Goal: Task Accomplishment & Management: Use online tool/utility

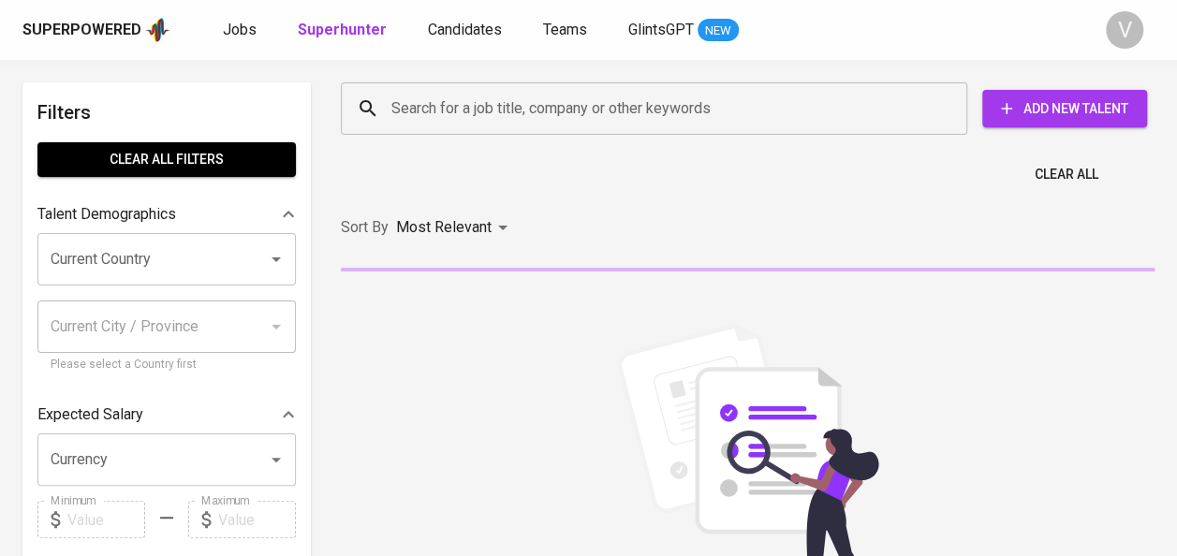
click at [435, 116] on input "Search for a job title, company or other keywords" at bounding box center [659, 109] width 544 height 36
click at [440, 121] on input "Search for a job title, company or other keywords" at bounding box center [659, 109] width 544 height 36
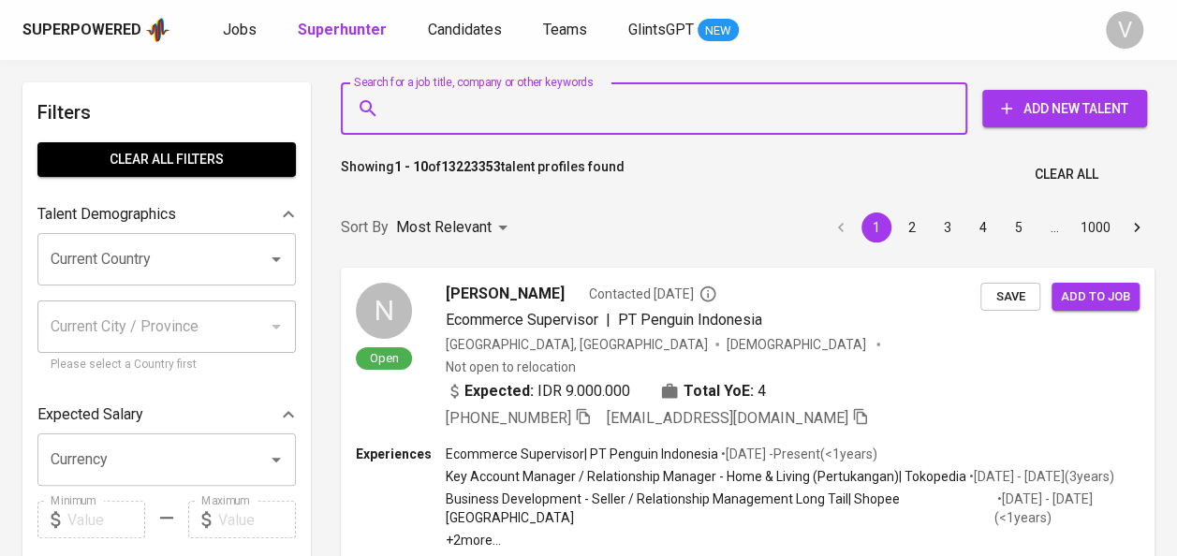
drag, startPoint x: 437, startPoint y: 107, endPoint x: 447, endPoint y: 114, distance: 12.7
click at [442, 111] on input "Search for a job title, company or other keywords" at bounding box center [659, 109] width 544 height 36
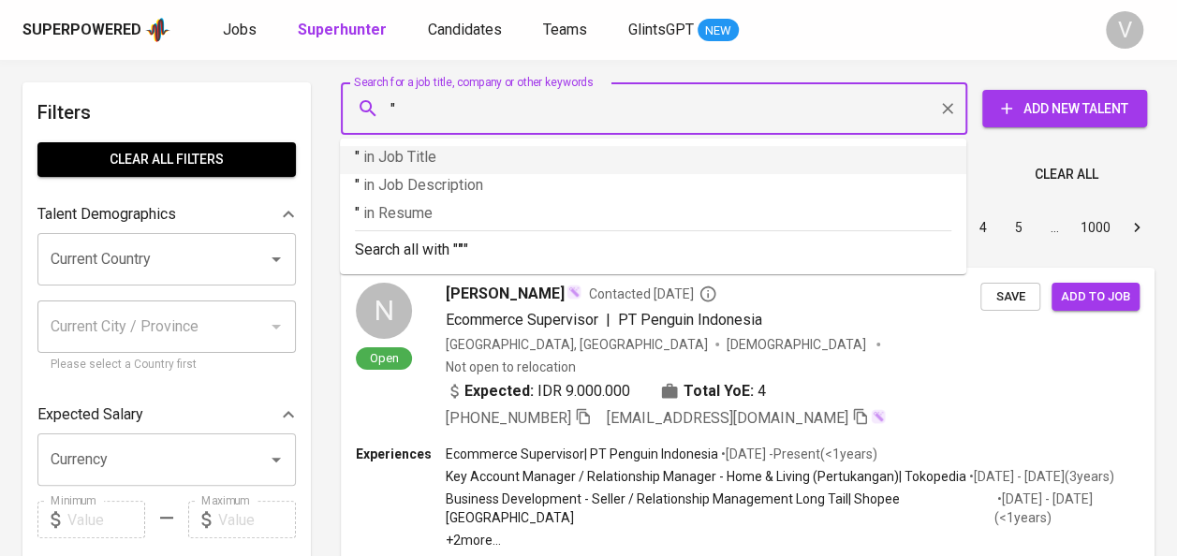
paste input "Edukasi Teknologi Group"
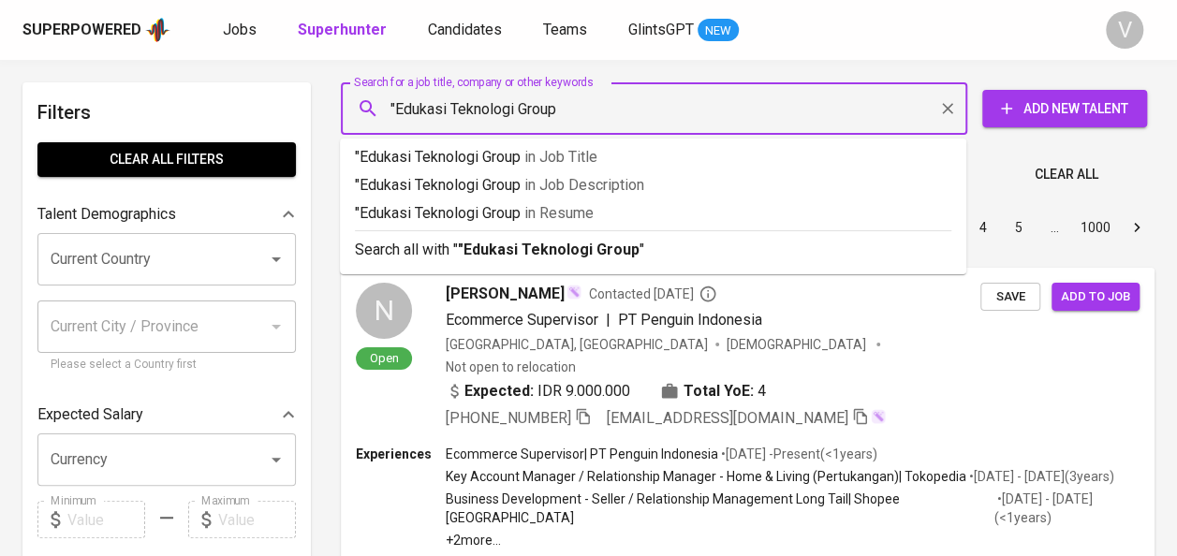
type input ""Edukasi Teknologi Group""
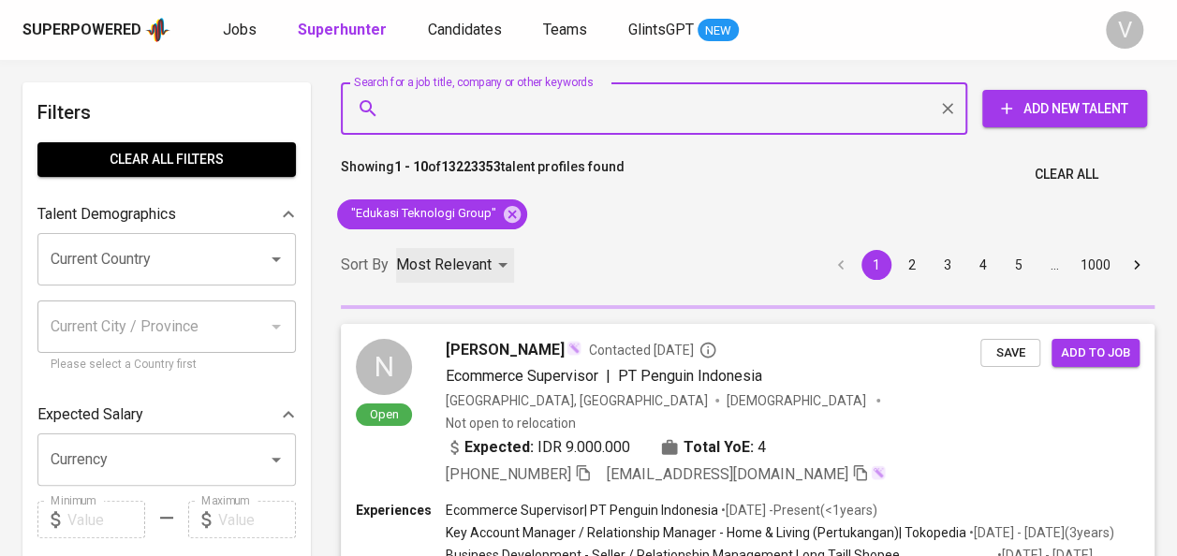
click at [465, 267] on p "Most Relevant" at bounding box center [444, 265] width 96 height 22
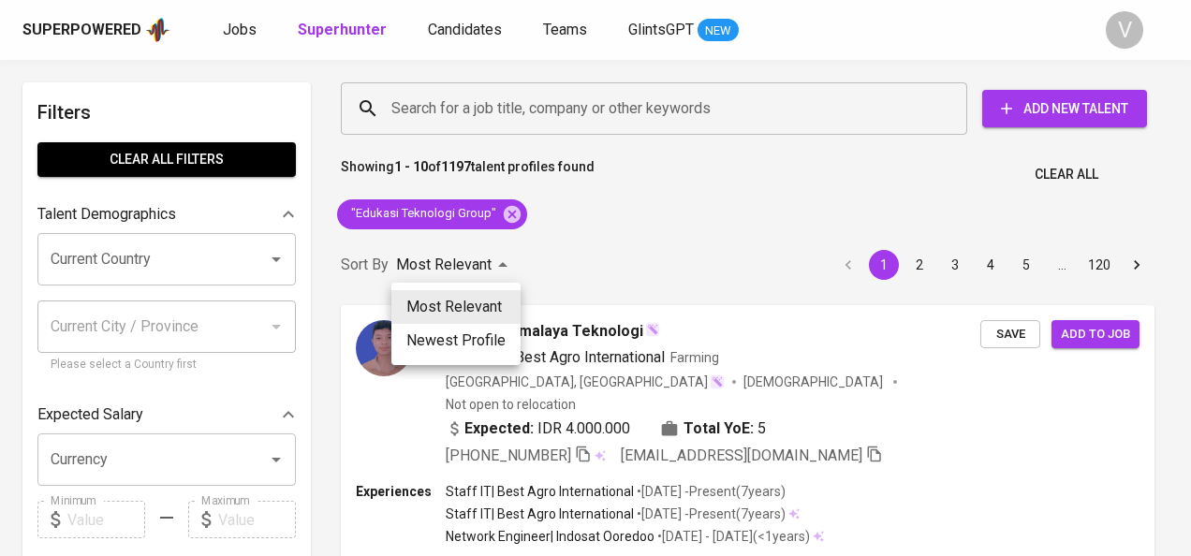
click at [495, 265] on div at bounding box center [595, 278] width 1191 height 556
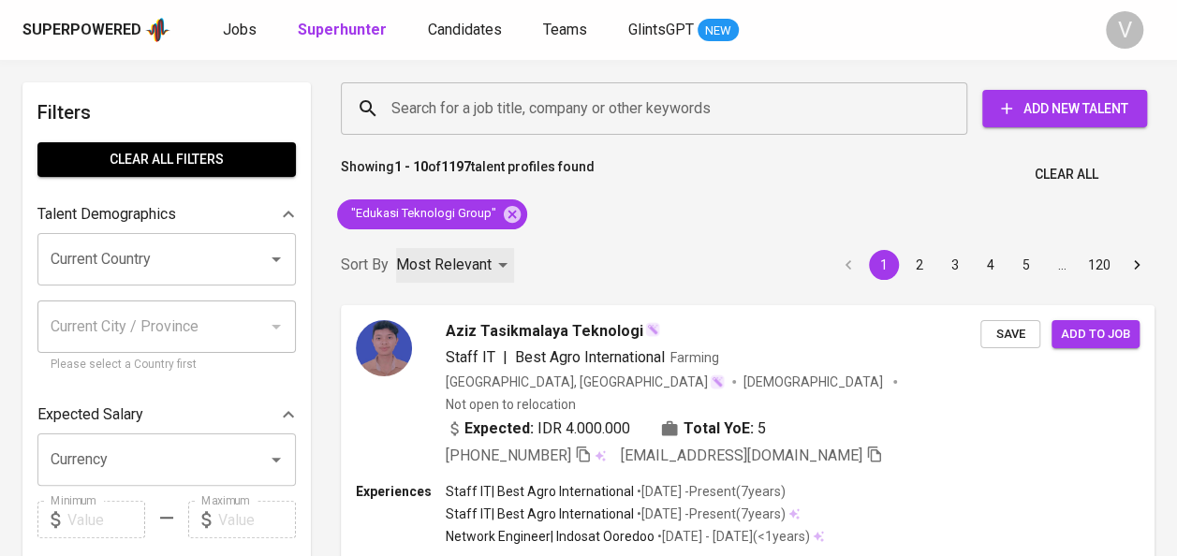
click at [495, 265] on div "Most Relevant" at bounding box center [455, 265] width 118 height 35
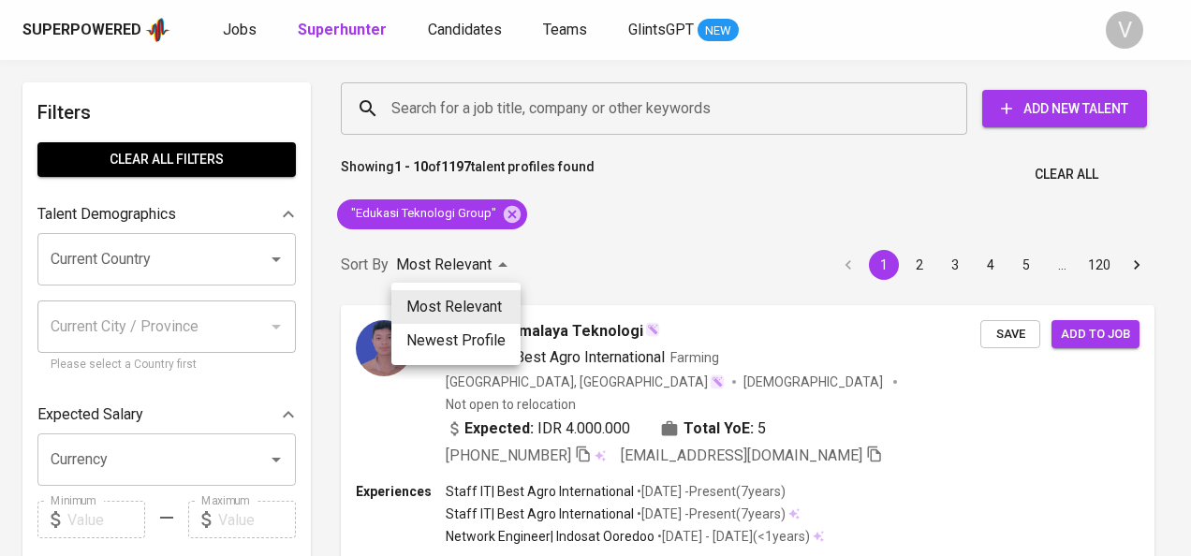
click at [673, 255] on div at bounding box center [595, 278] width 1191 height 556
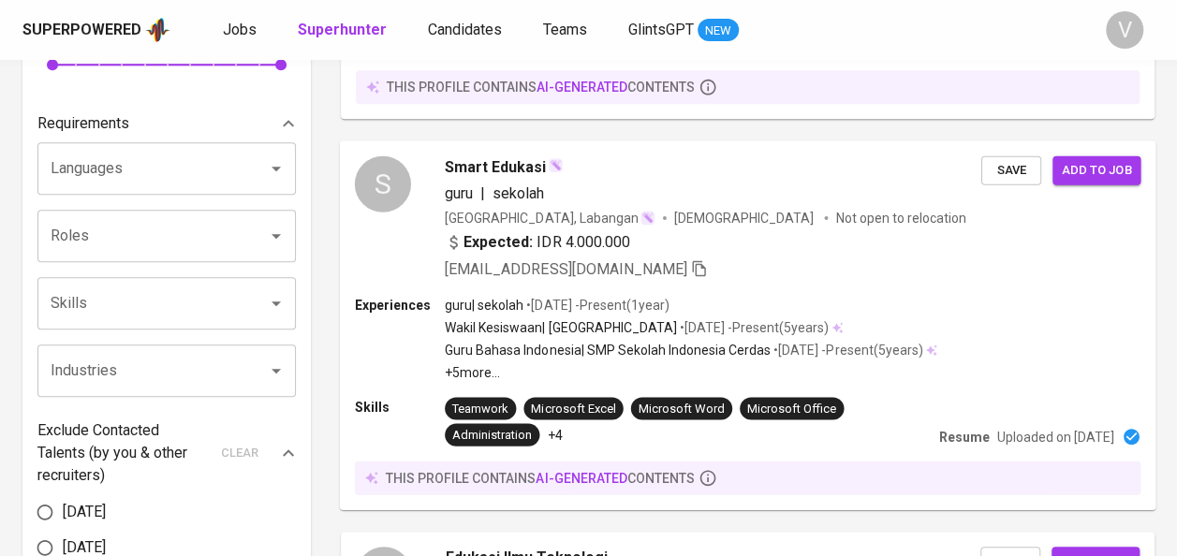
scroll to position [1443, 0]
